Goal: Check status: Check status

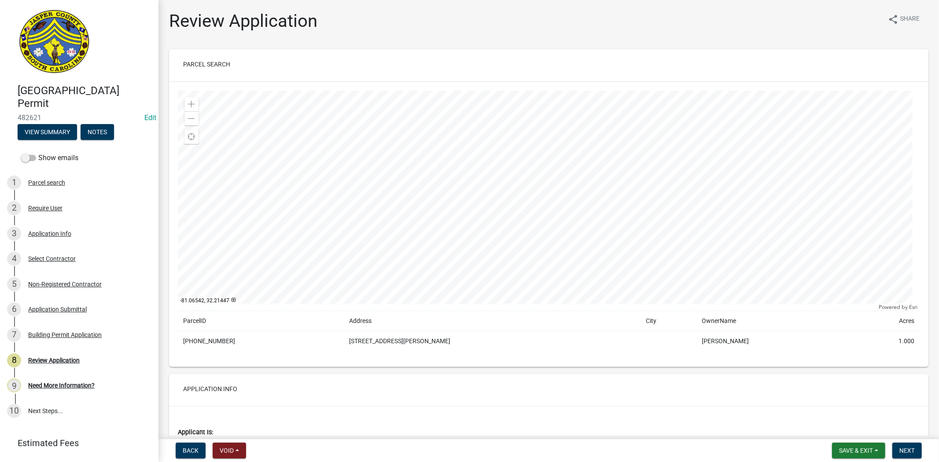
scroll to position [2102, 0]
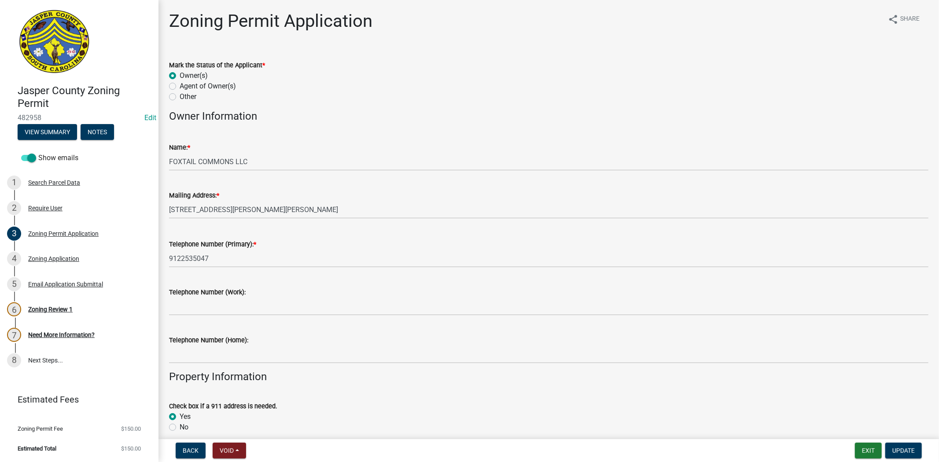
scroll to position [1613, 0]
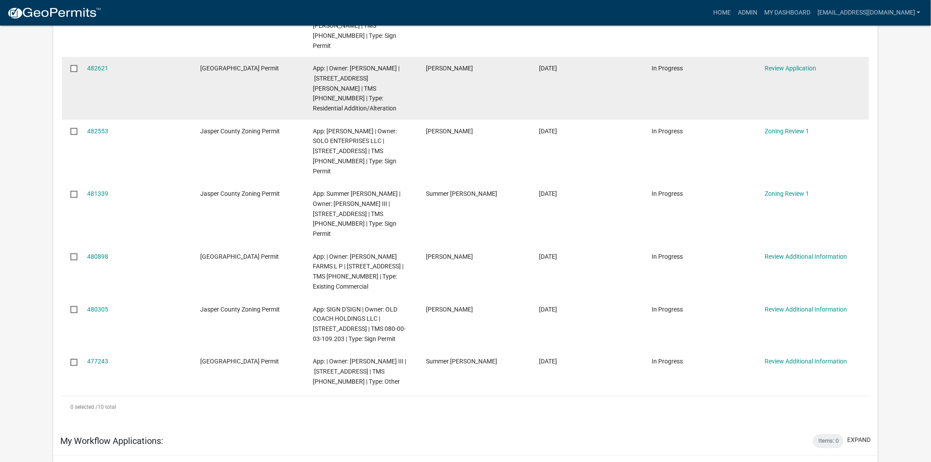
scroll to position [391, 0]
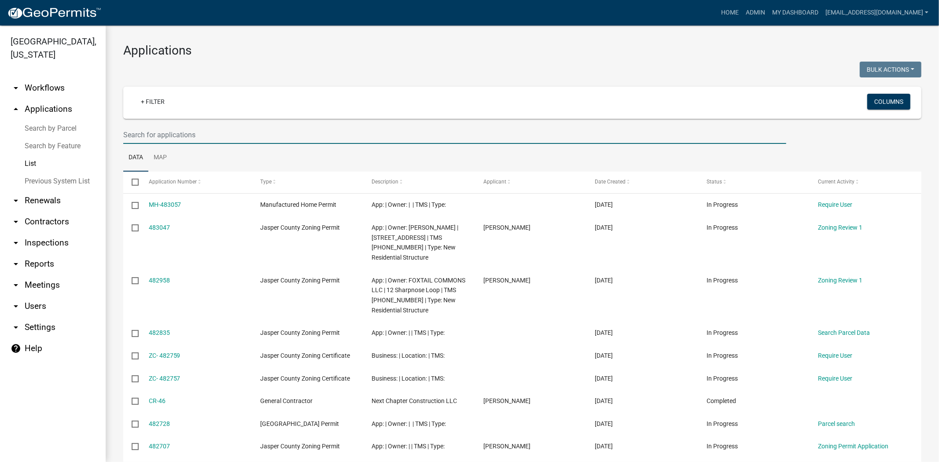
click at [196, 133] on input "text" at bounding box center [454, 135] width 663 height 18
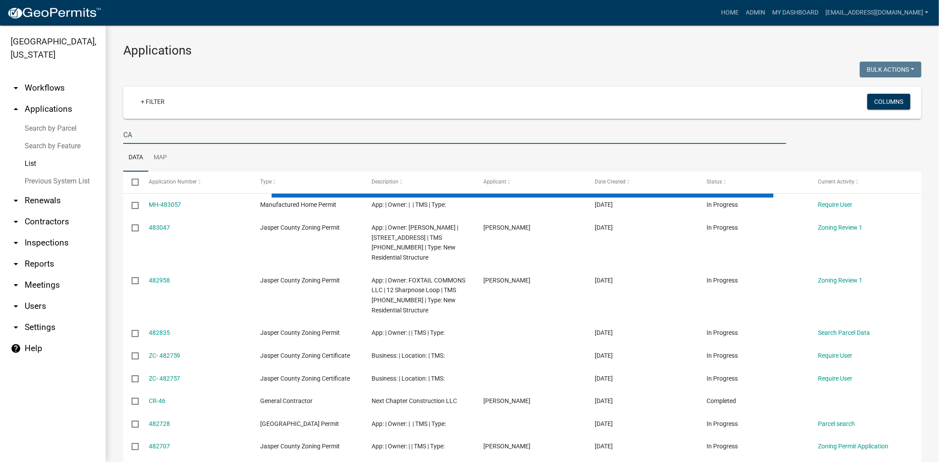
type input "C"
type input "[GEOGRAPHIC_DATA]"
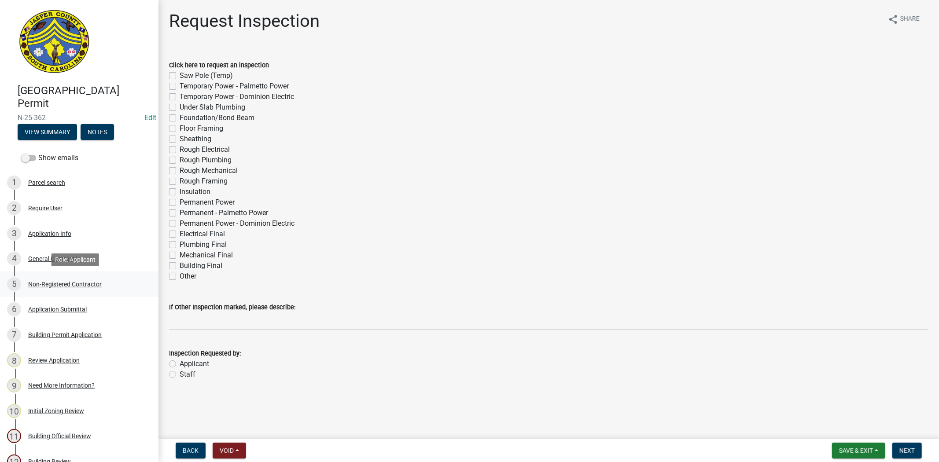
click at [47, 287] on div "Non-Registered Contractor" at bounding box center [64, 284] width 73 height 6
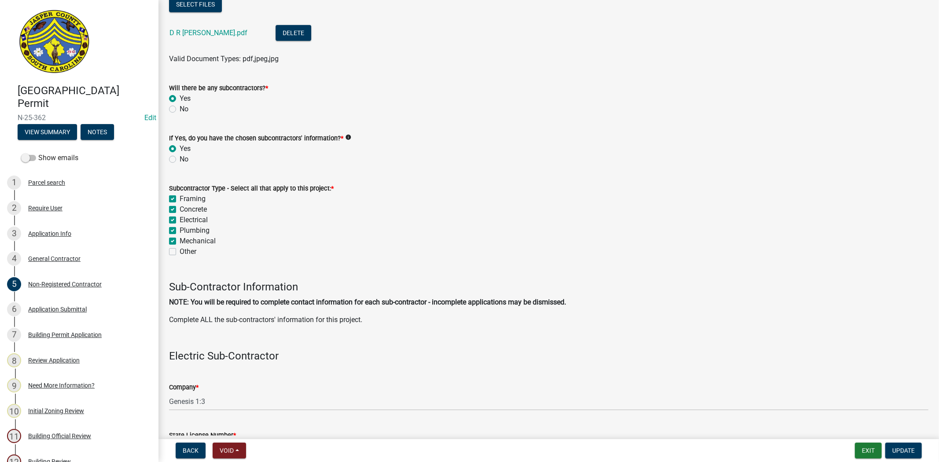
scroll to position [636, 0]
